Goal: Task Accomplishment & Management: Complete application form

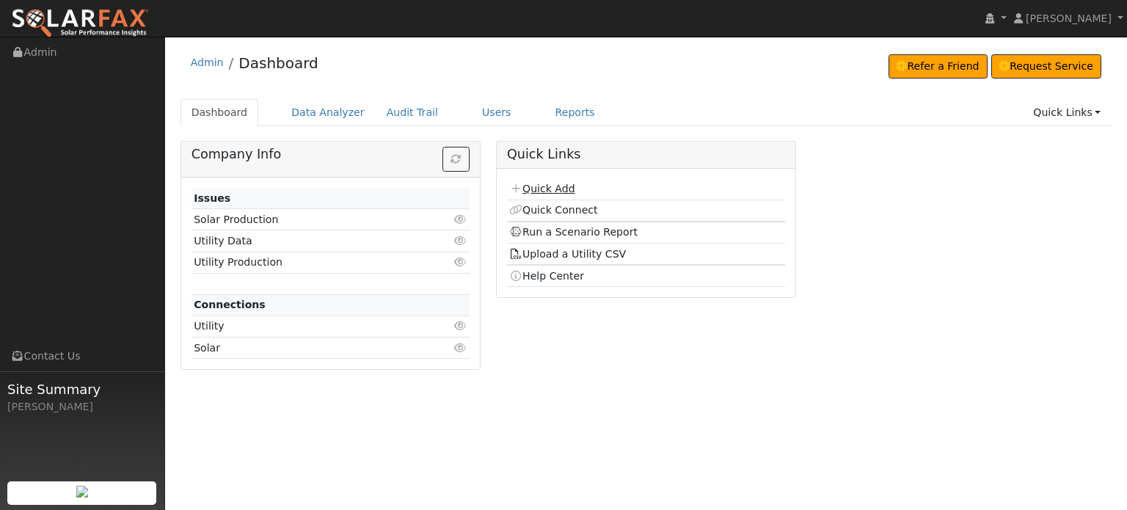
click at [537, 189] on link "Quick Add" at bounding box center [541, 189] width 65 height 12
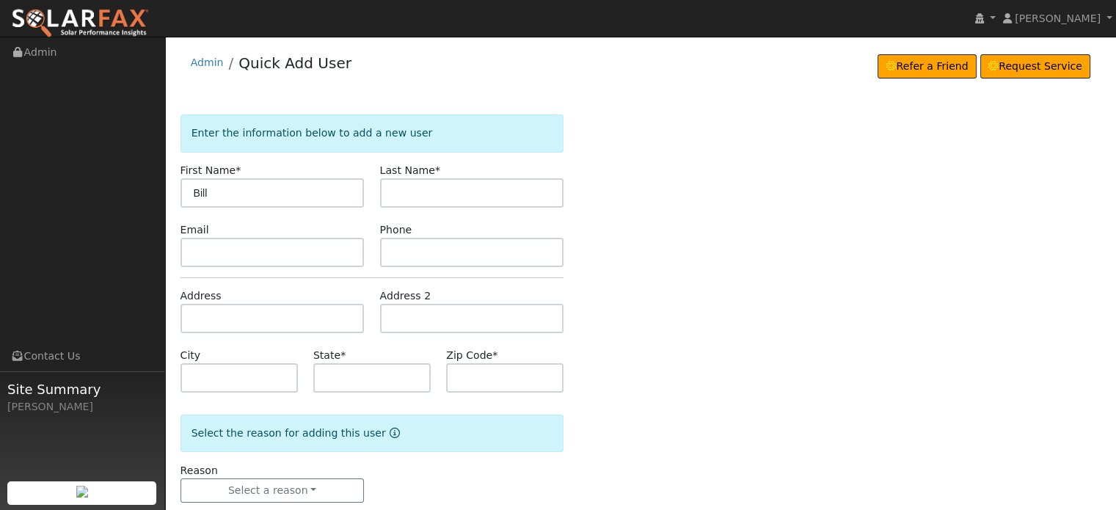
type input "Bill"
type input "Jewel"
click at [214, 313] on input "text" at bounding box center [273, 318] width 184 height 29
click at [196, 321] on input "text" at bounding box center [273, 318] width 184 height 29
paste input "11948 E Bennett Road"
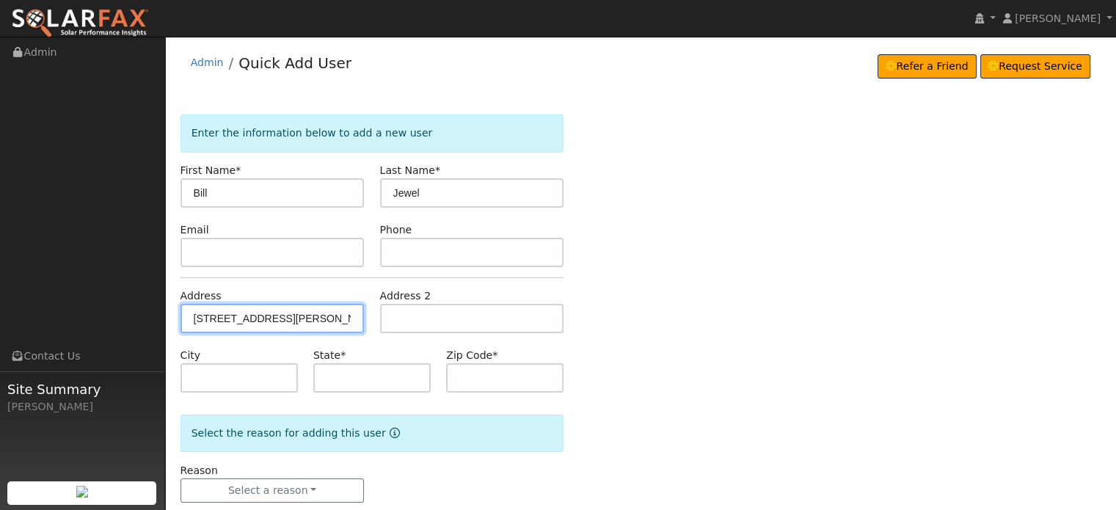
type input "11948 East Bennett Road"
type input "Grass Valley"
type input "CA"
type input "95945"
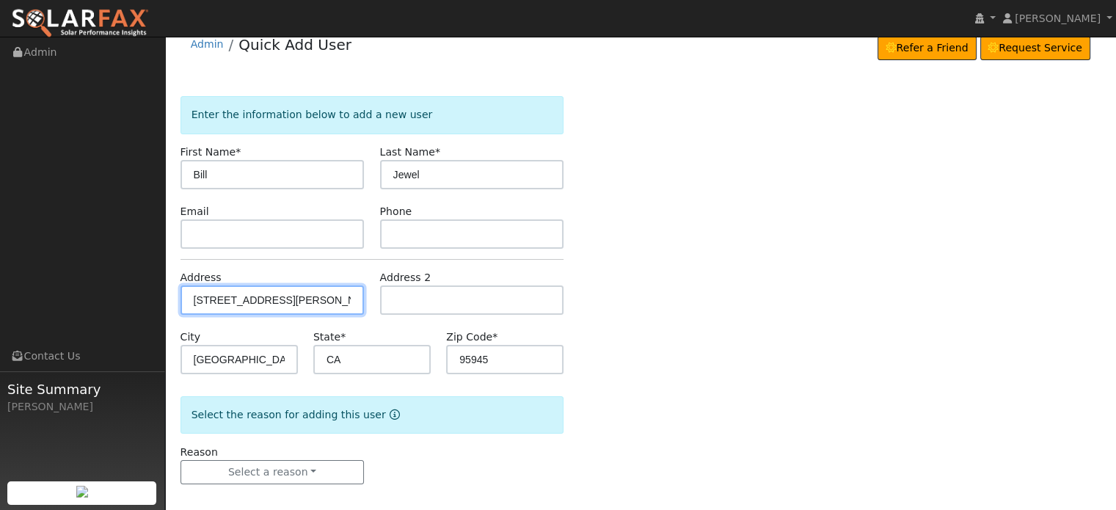
scroll to position [29, 0]
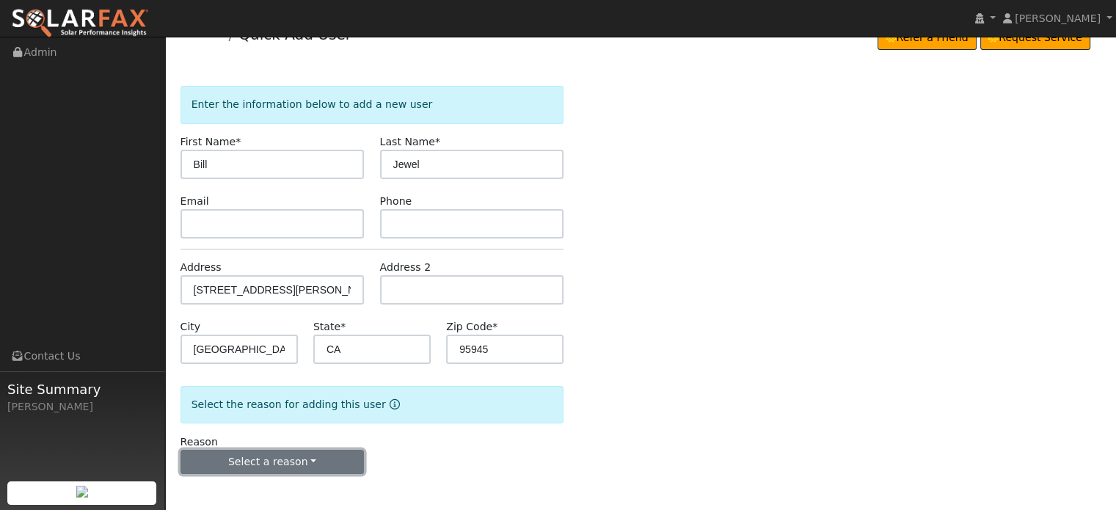
click at [255, 456] on button "Select a reason" at bounding box center [273, 462] width 184 height 25
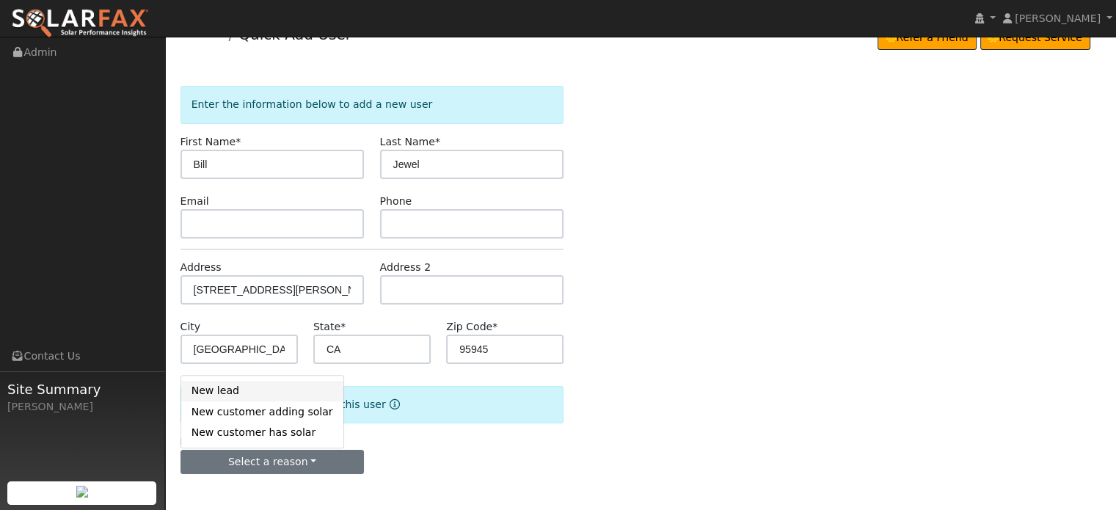
click at [212, 388] on link "New lead" at bounding box center [262, 391] width 162 height 21
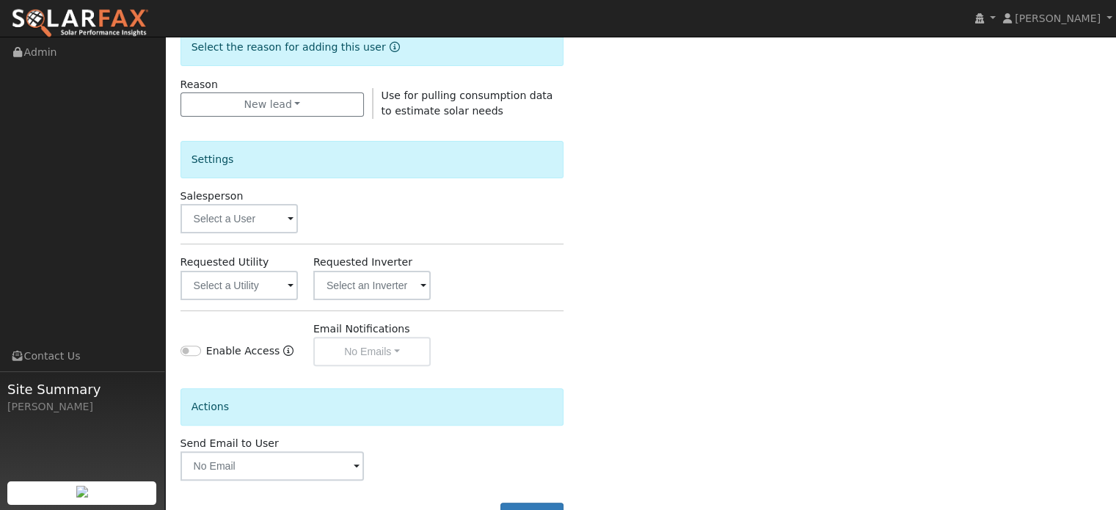
scroll to position [396, 0]
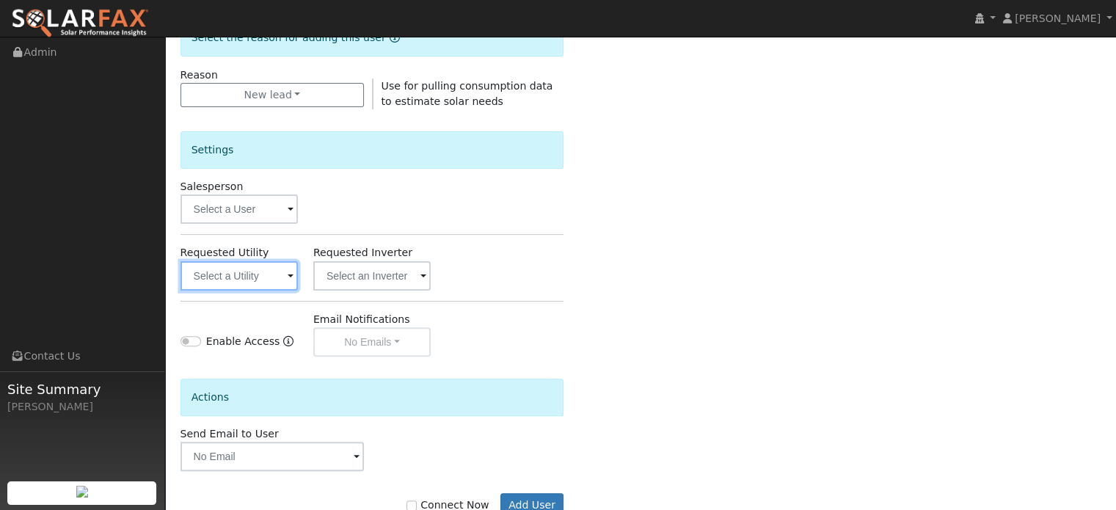
click at [247, 270] on input "text" at bounding box center [239, 275] width 117 height 29
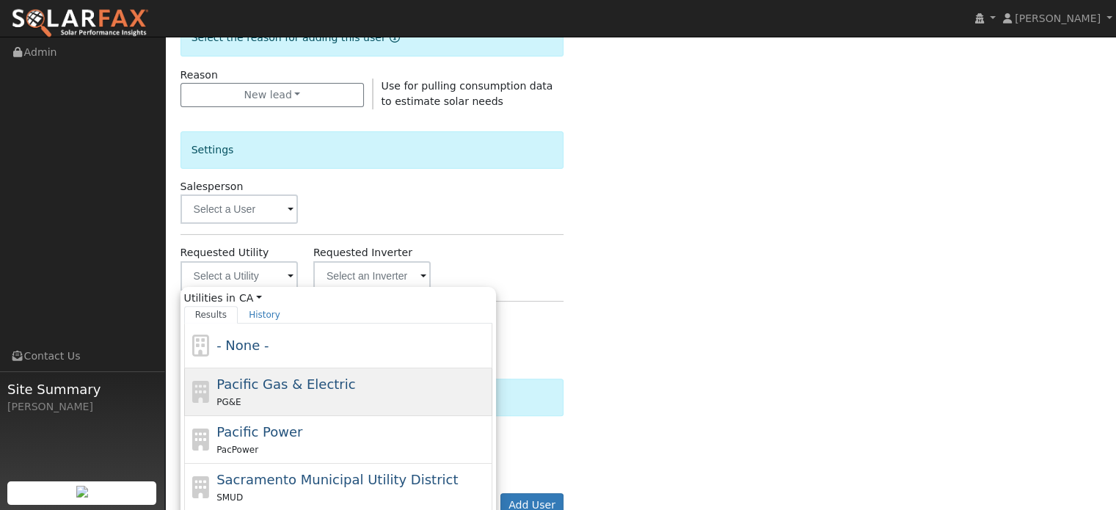
click at [244, 390] on div "Pacific Gas & Electric PG&E" at bounding box center [352, 391] width 272 height 35
type input "Pacific Gas & Electric"
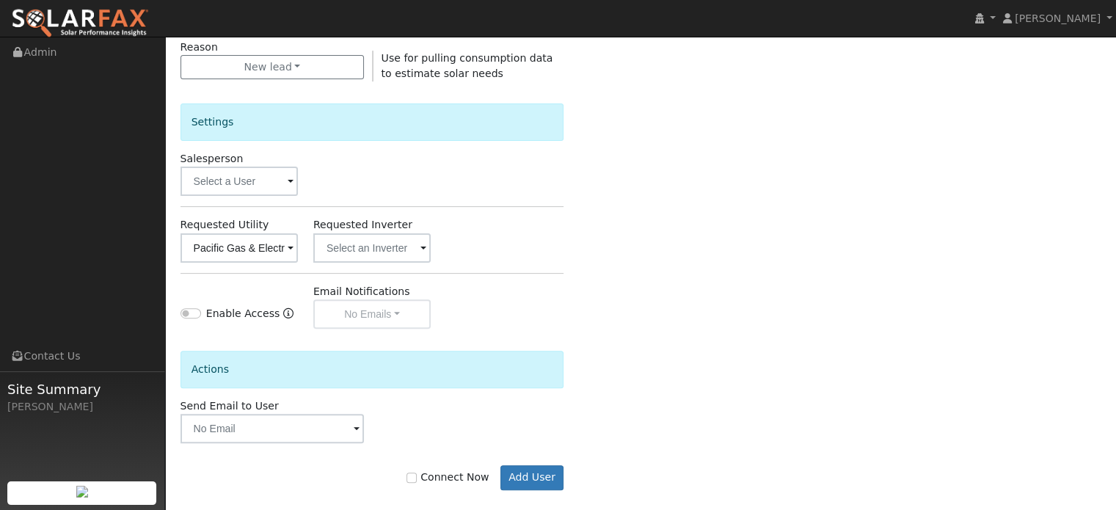
scroll to position [438, 0]
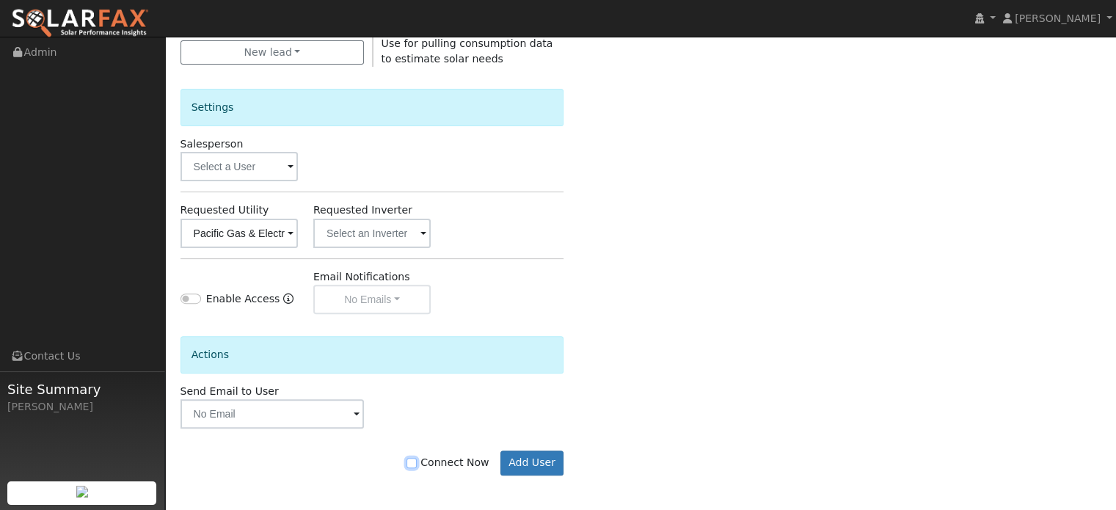
click at [417, 460] on input "Connect Now" at bounding box center [412, 463] width 10 height 10
checkbox input "true"
click at [531, 457] on button "Add User" at bounding box center [532, 463] width 64 height 25
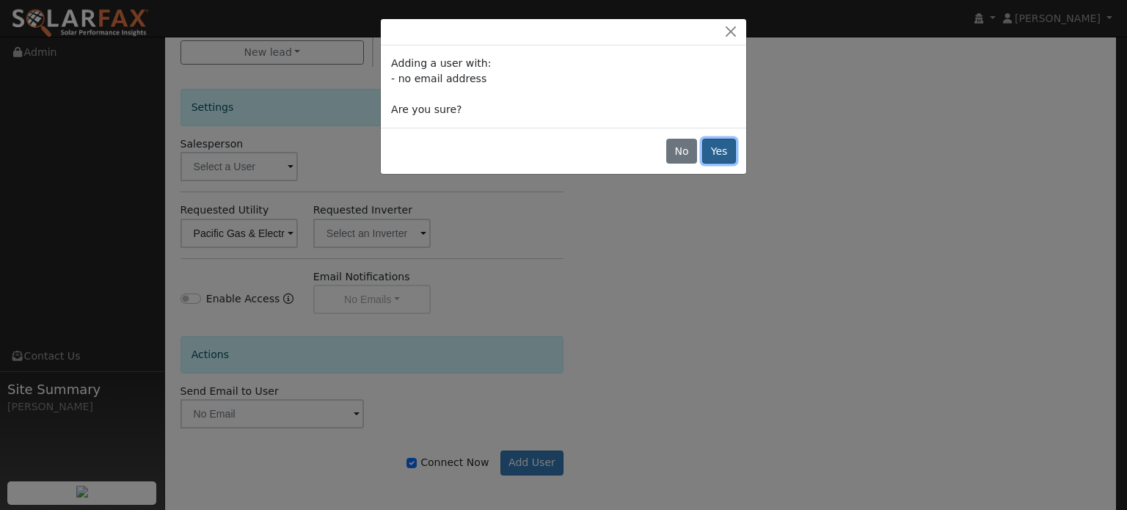
click at [725, 151] on button "Yes" at bounding box center [719, 151] width 34 height 25
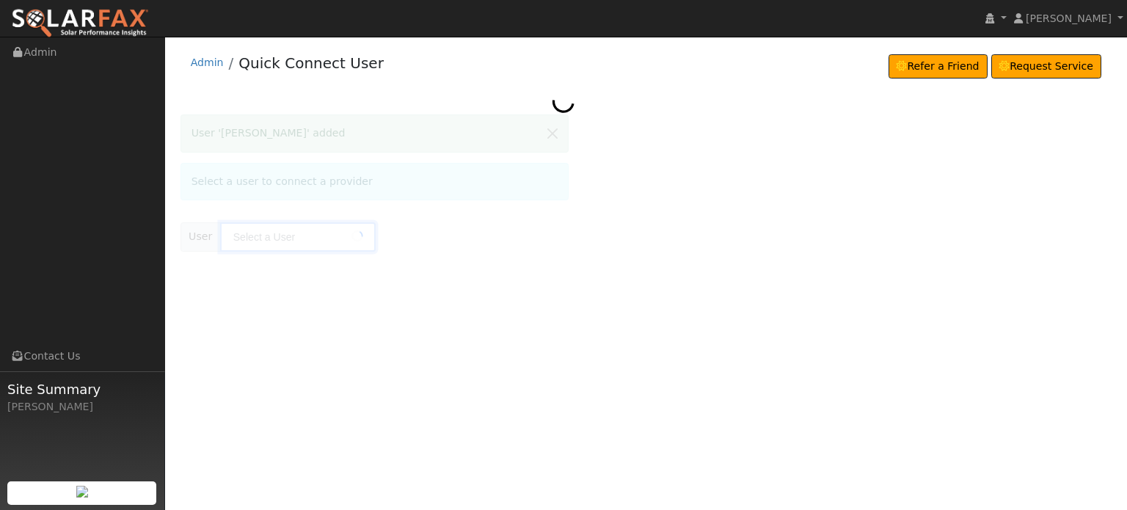
type input "Bill Jewel"
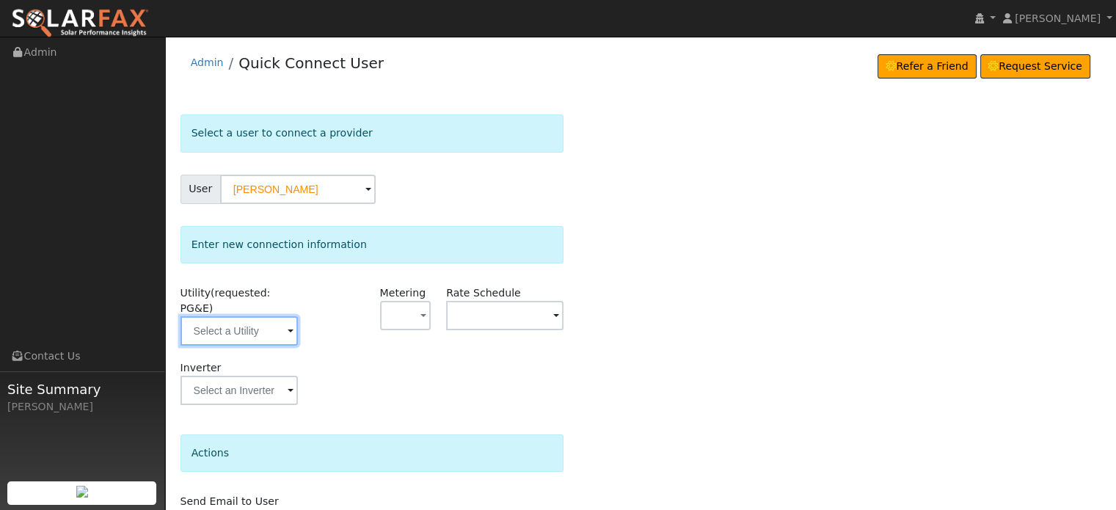
click at [233, 316] on input "text" at bounding box center [239, 330] width 117 height 29
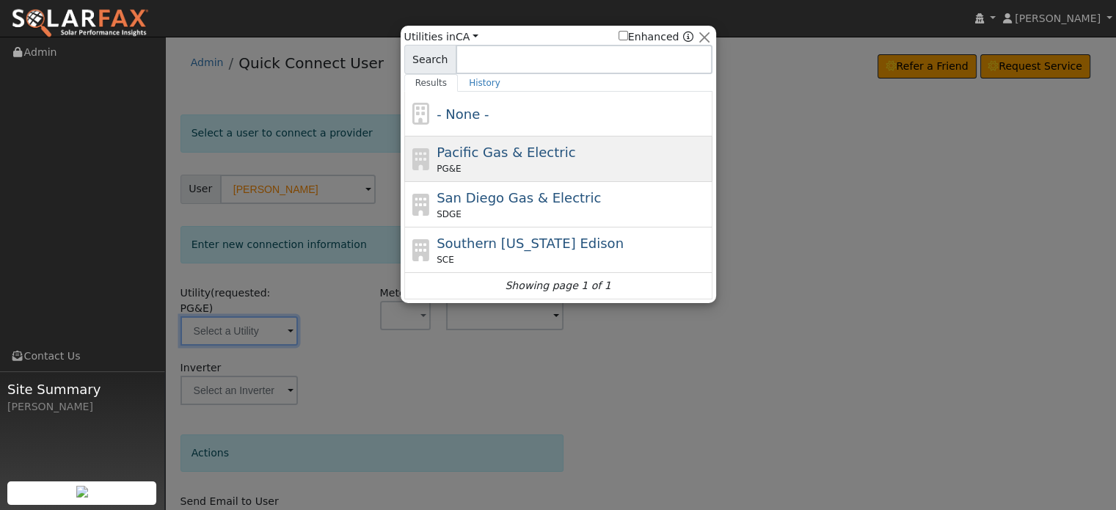
click at [437, 160] on div "Pacific Gas & Electric PG&E" at bounding box center [573, 158] width 272 height 33
type input "PG&E"
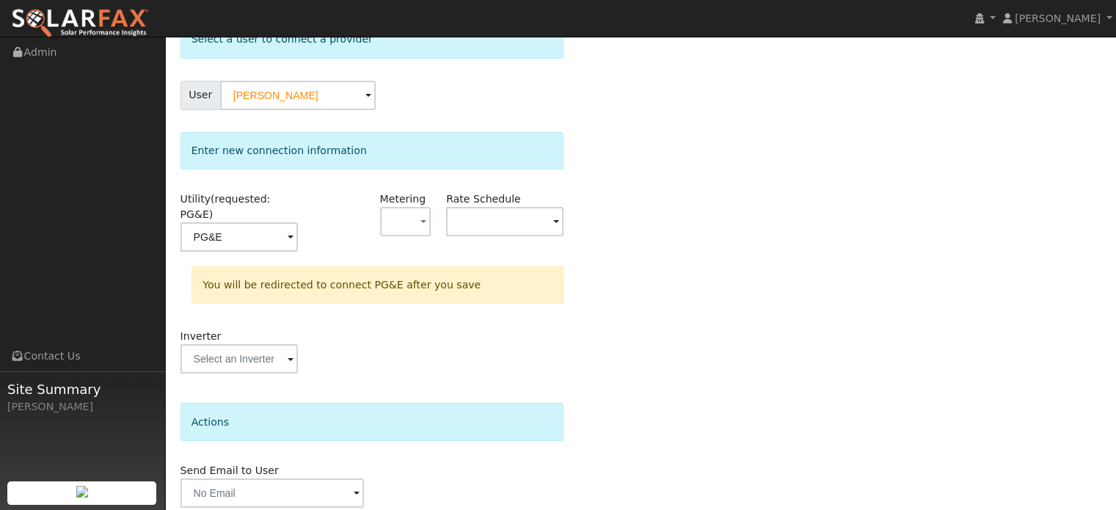
scroll to position [136, 0]
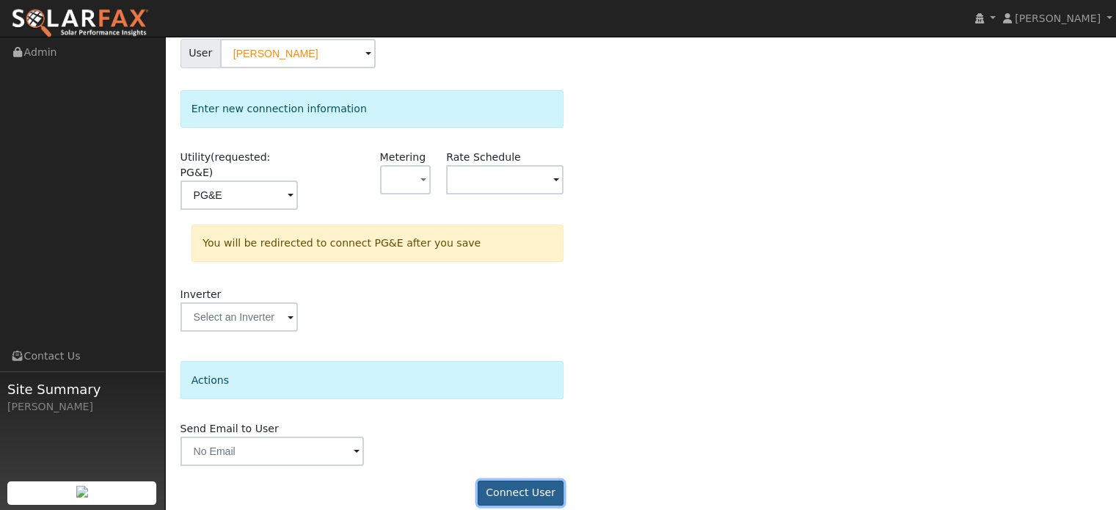
click at [520, 481] on button "Connect User" at bounding box center [521, 493] width 87 height 25
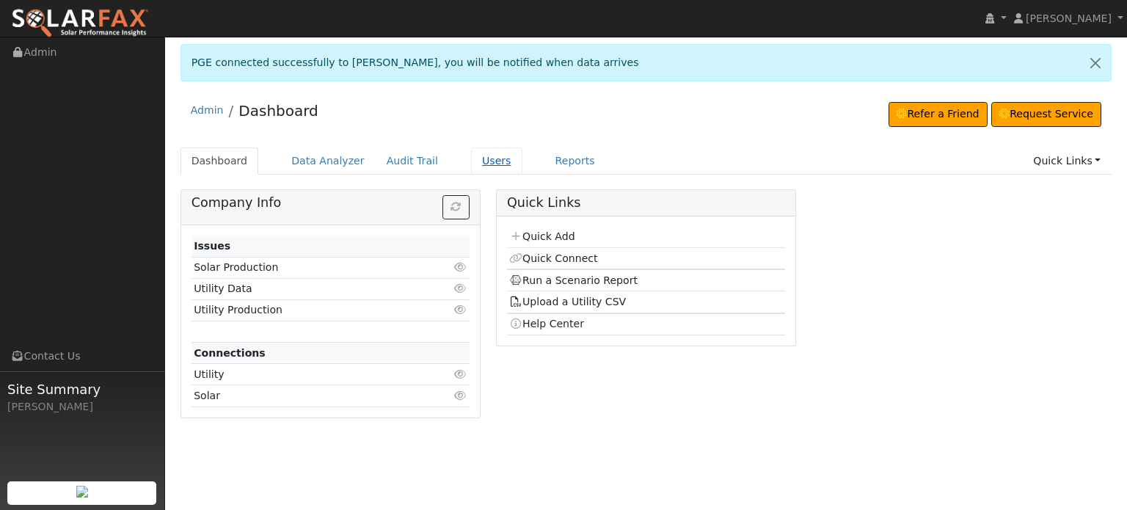
click at [471, 158] on link "Users" at bounding box center [496, 160] width 51 height 27
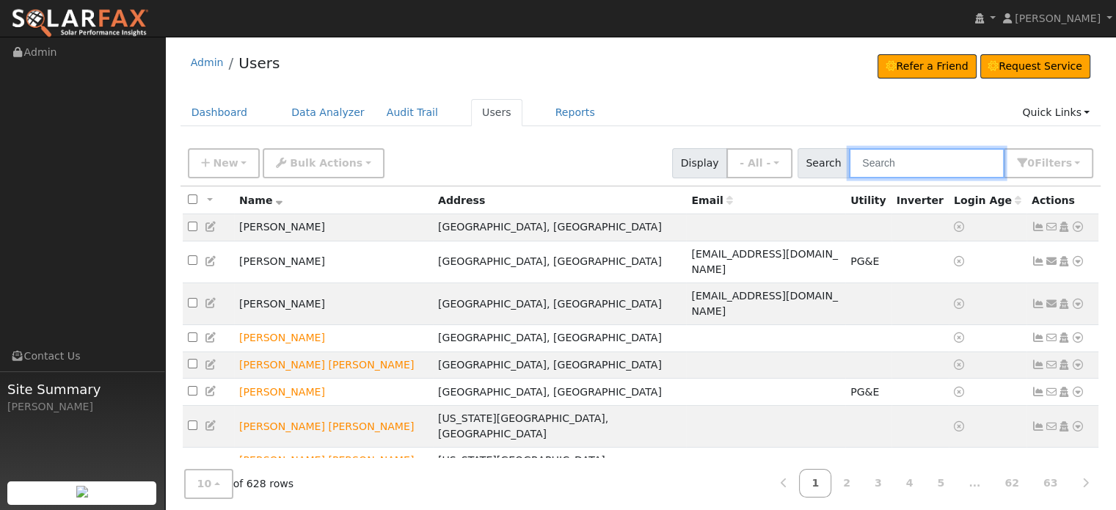
click at [946, 164] on input "text" at bounding box center [927, 163] width 156 height 30
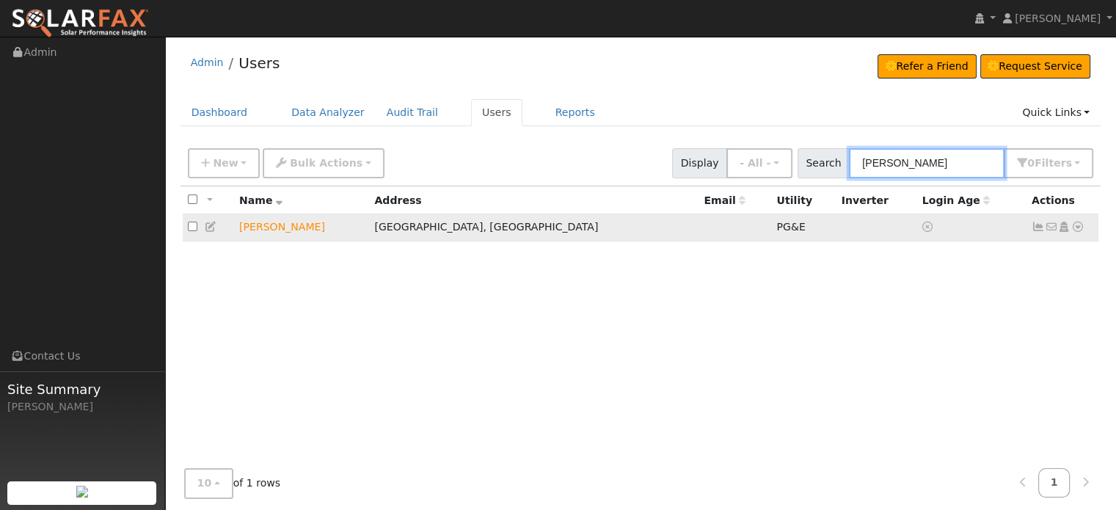
type input "[PERSON_NAME]"
click at [1032, 227] on icon at bounding box center [1038, 227] width 13 height 10
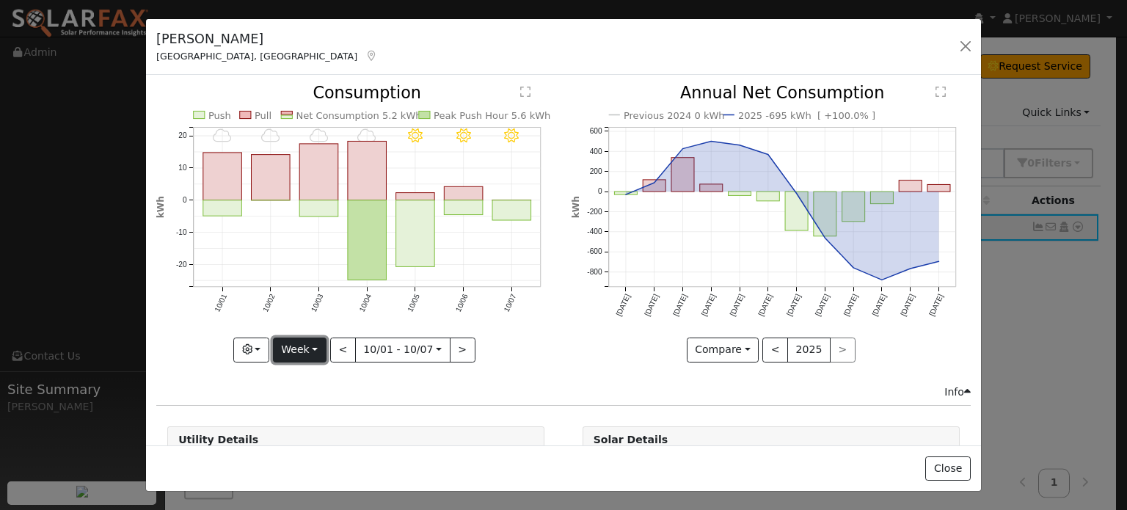
click at [319, 342] on button "Week" at bounding box center [300, 350] width 54 height 25
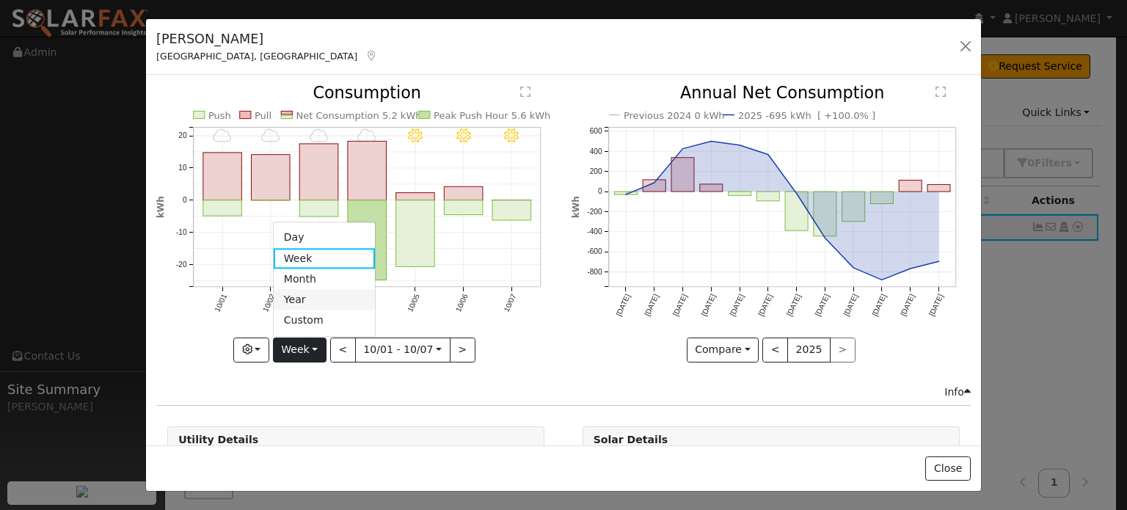
click at [306, 299] on link "Year" at bounding box center [325, 300] width 102 height 21
type input "[DATE]"
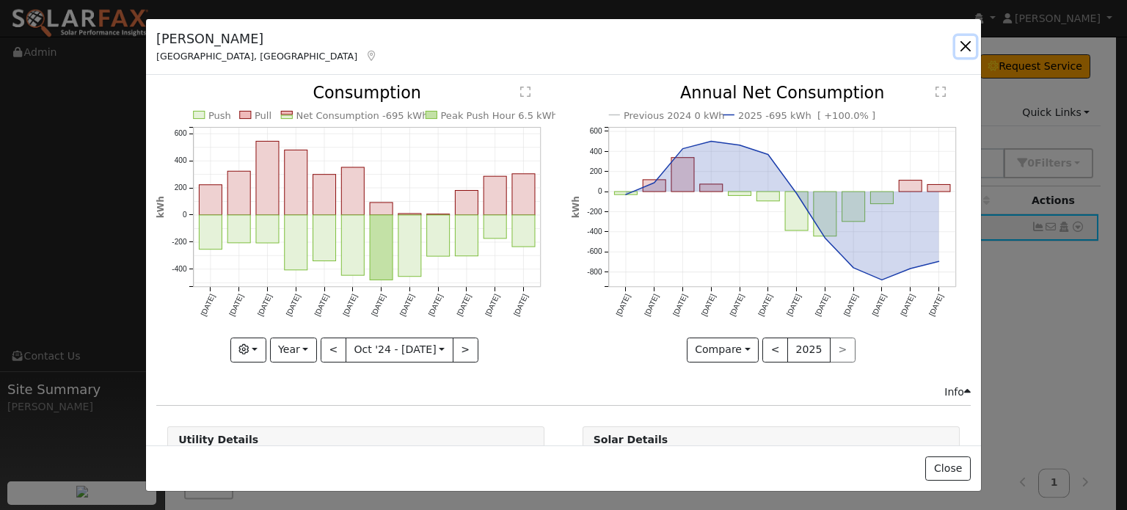
click at [961, 49] on button "button" at bounding box center [965, 46] width 21 height 21
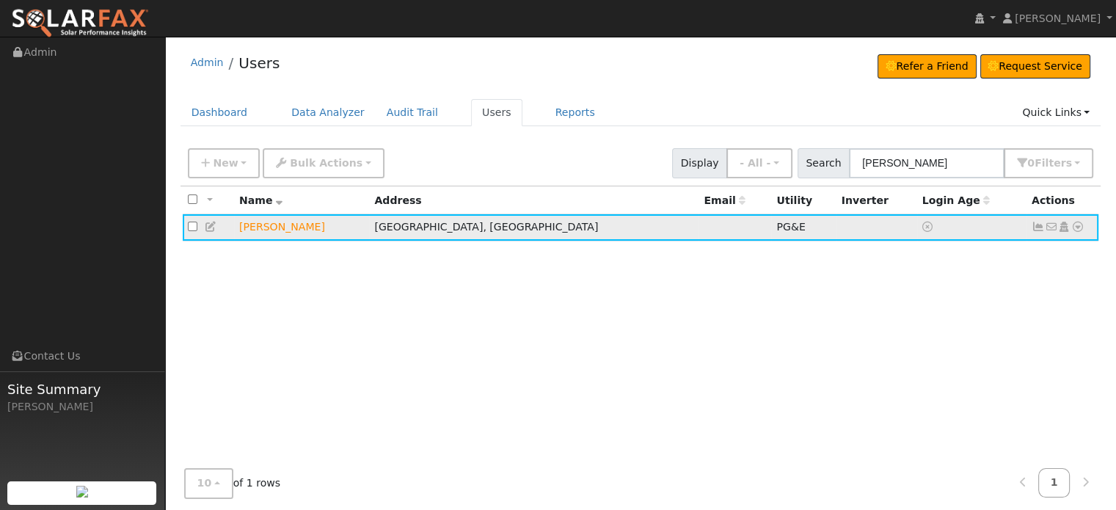
click at [1074, 227] on icon at bounding box center [1077, 227] width 13 height 10
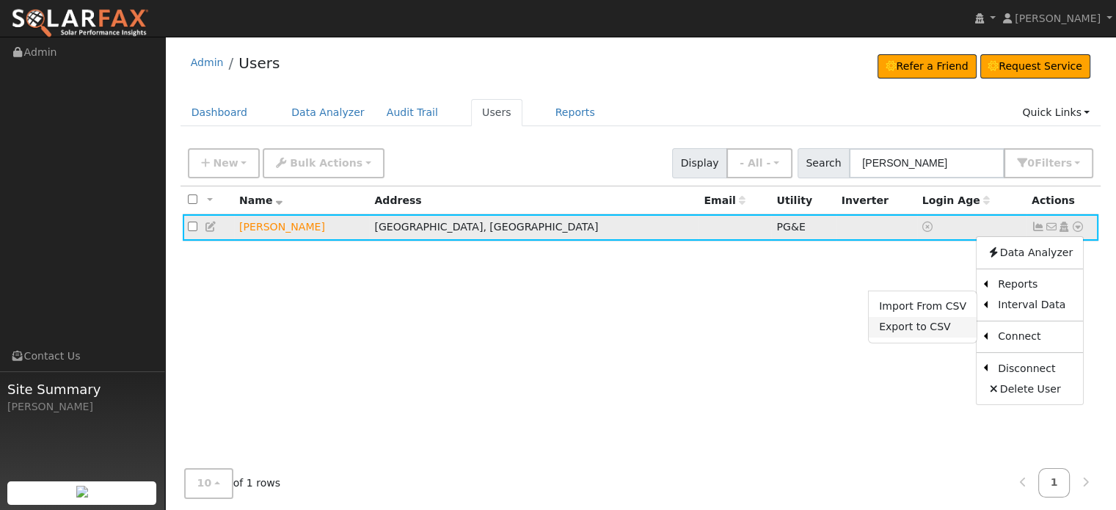
click at [930, 325] on link "Export to CSV" at bounding box center [923, 327] width 108 height 21
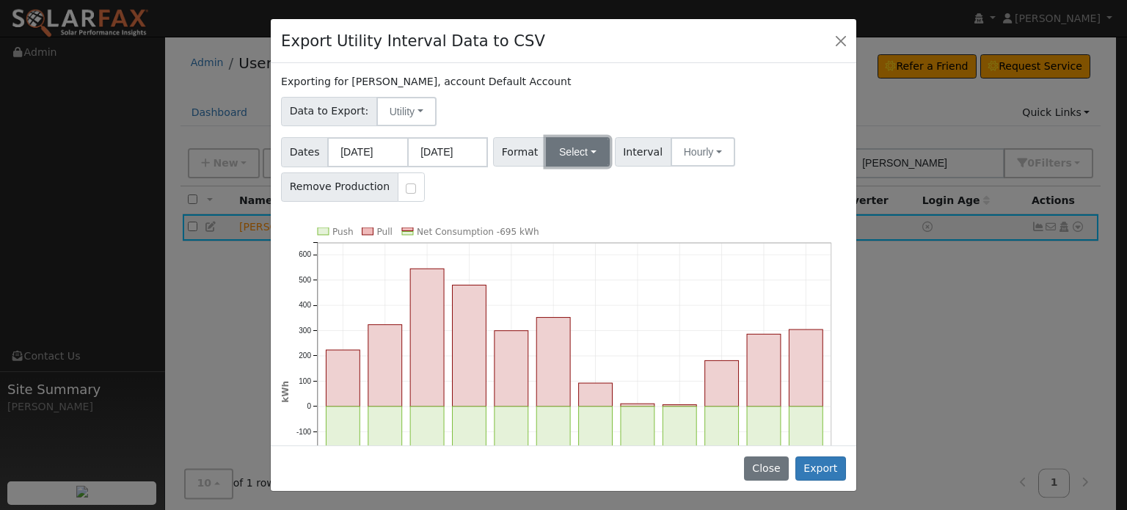
click at [581, 155] on button "Select" at bounding box center [578, 151] width 64 height 29
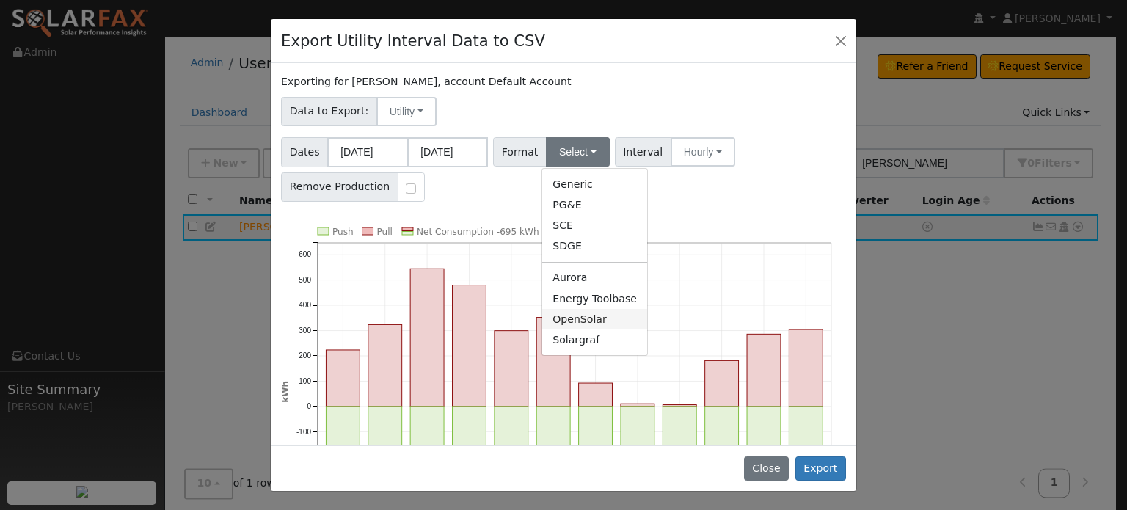
click at [564, 324] on link "OpenSolar" at bounding box center [594, 319] width 105 height 21
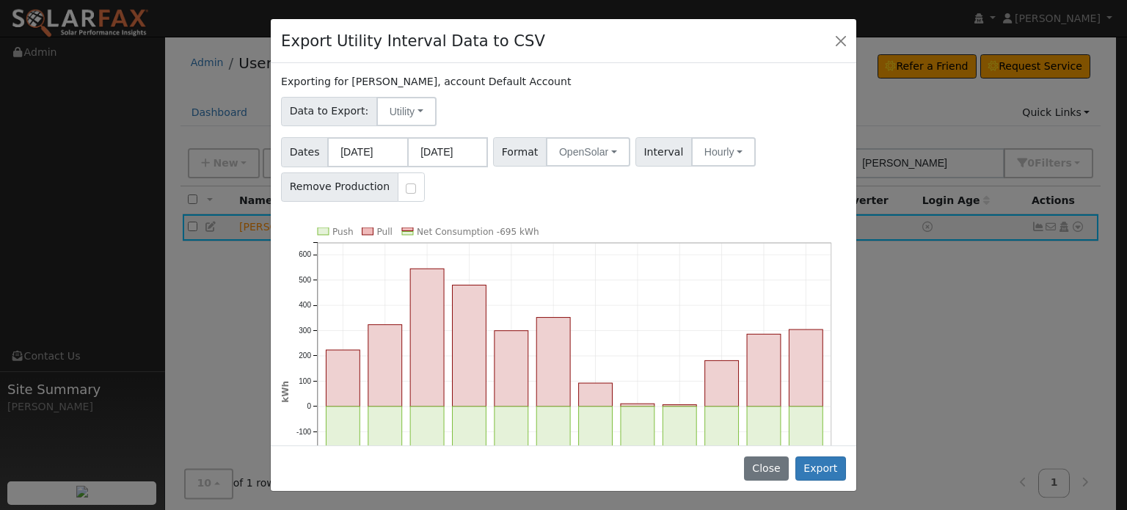
scroll to position [138, 0]
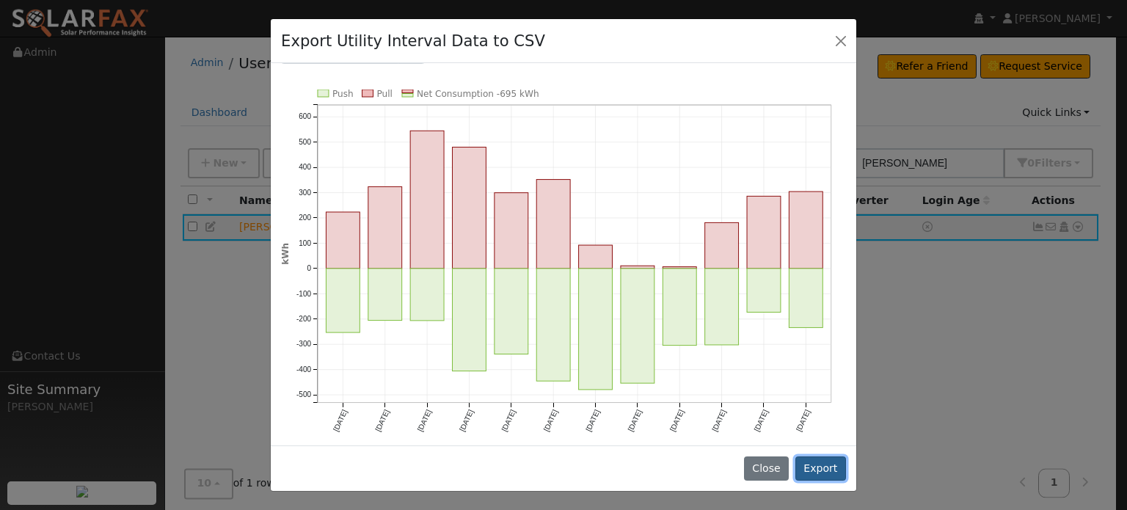
click at [828, 468] on button "Export" at bounding box center [820, 468] width 51 height 25
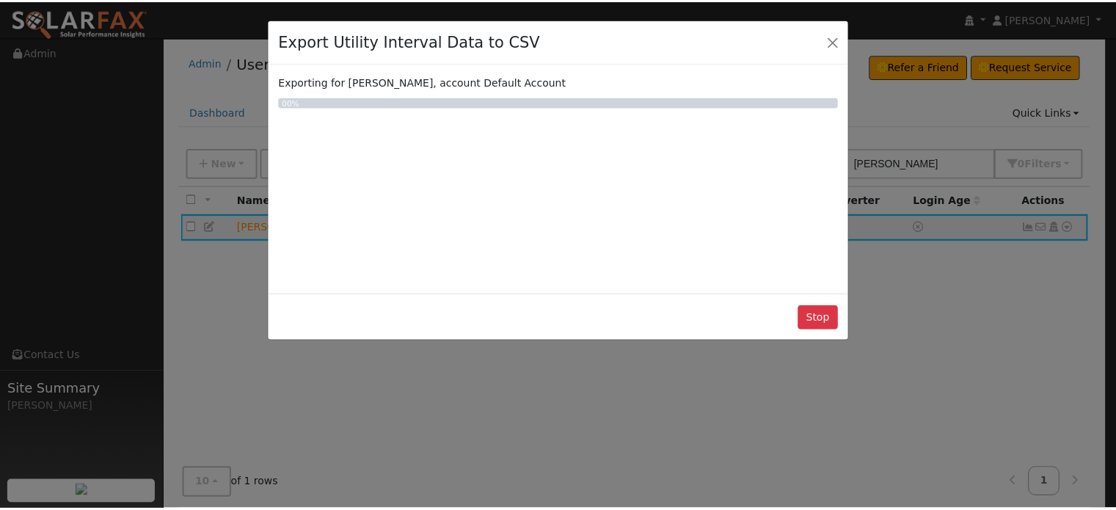
scroll to position [0, 0]
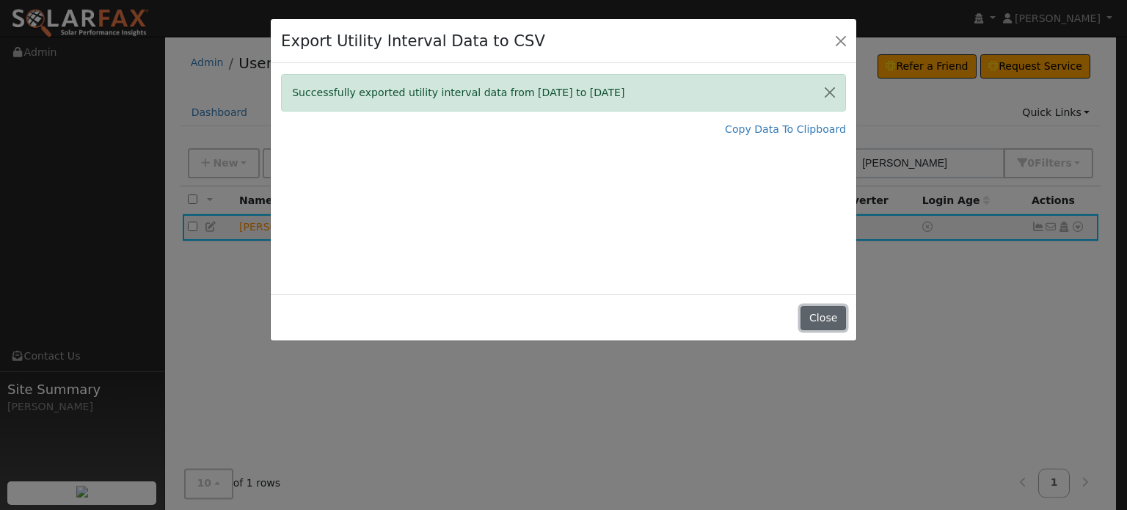
click at [823, 324] on button "Close" at bounding box center [823, 318] width 45 height 25
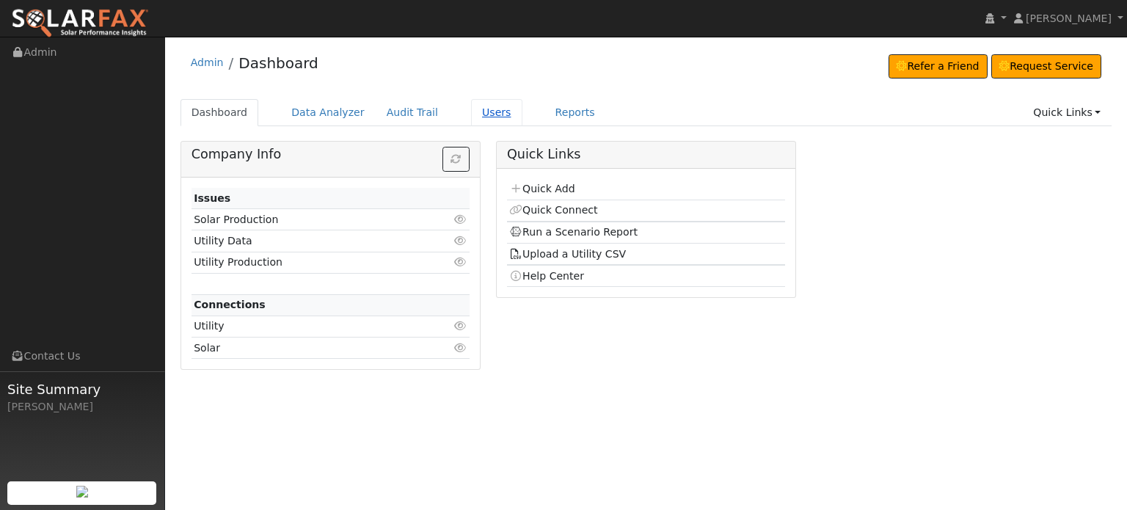
click at [475, 113] on link "Users" at bounding box center [496, 112] width 51 height 27
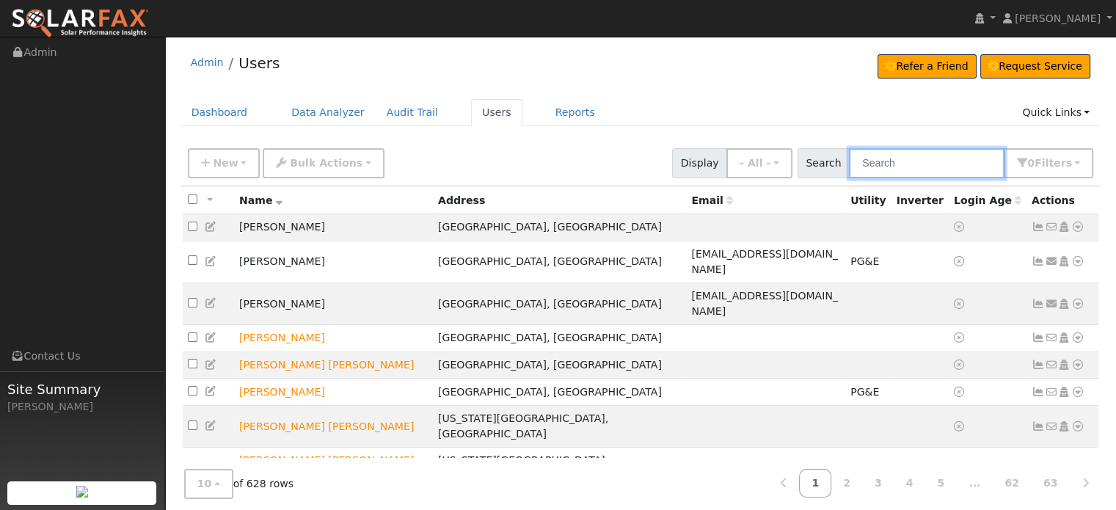
click at [885, 161] on input "text" at bounding box center [927, 163] width 156 height 30
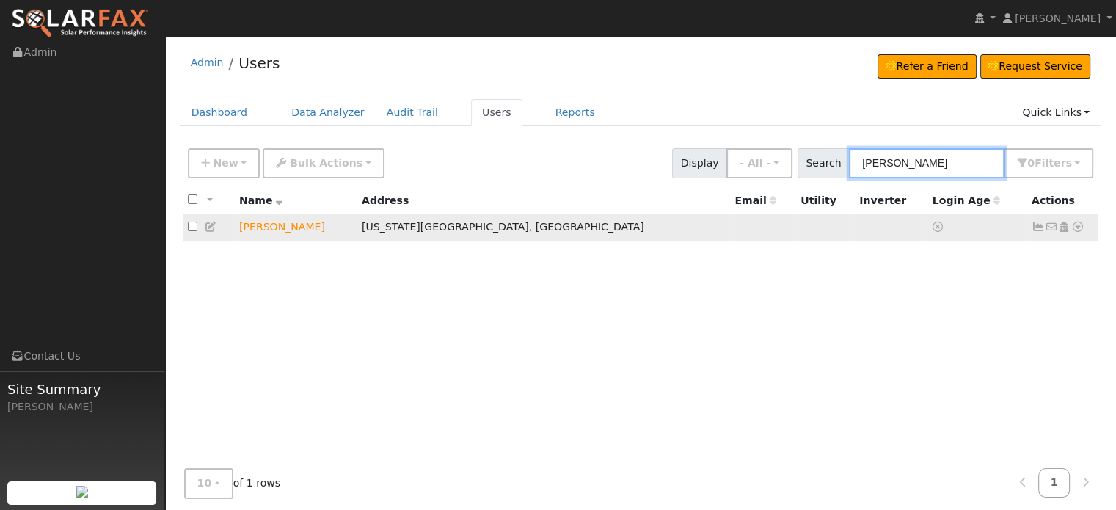
type input "grant wayman"
click at [1077, 230] on icon at bounding box center [1077, 227] width 13 height 10
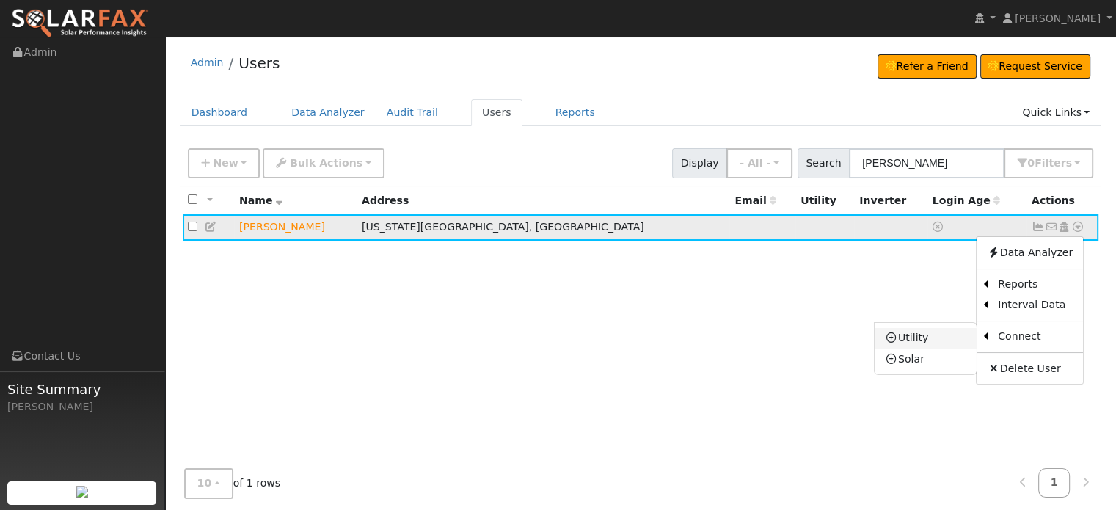
click at [922, 338] on link "Utility" at bounding box center [926, 338] width 102 height 21
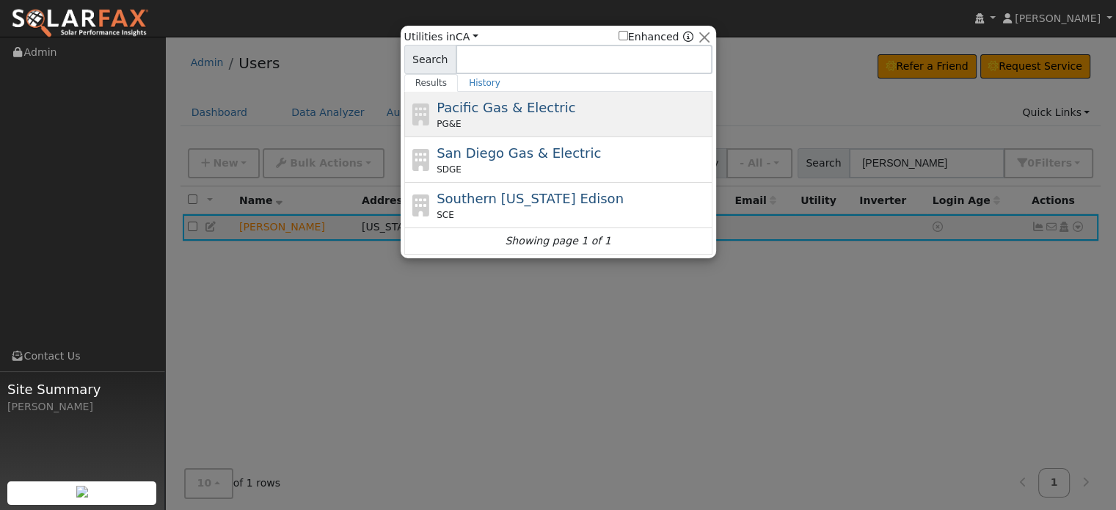
click at [528, 120] on div "PG&E" at bounding box center [573, 123] width 272 height 13
